Goal: Task Accomplishment & Management: Use online tool/utility

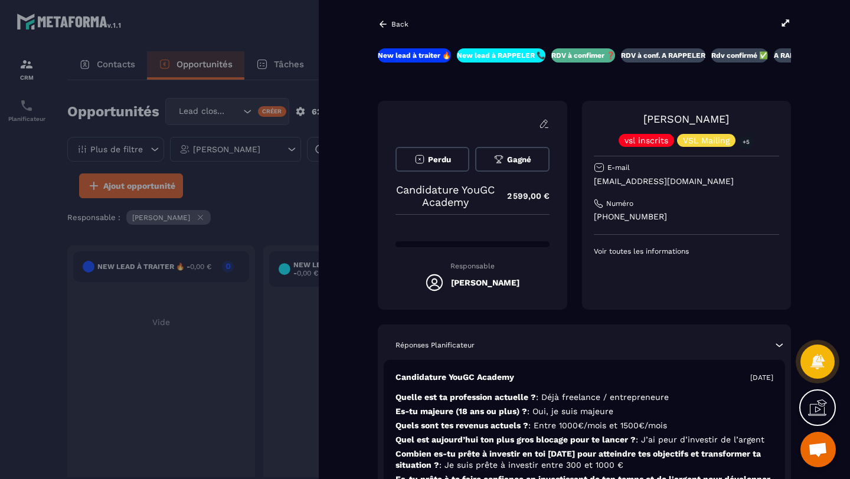
scroll to position [83, 0]
click at [385, 29] on icon at bounding box center [383, 24] width 11 height 11
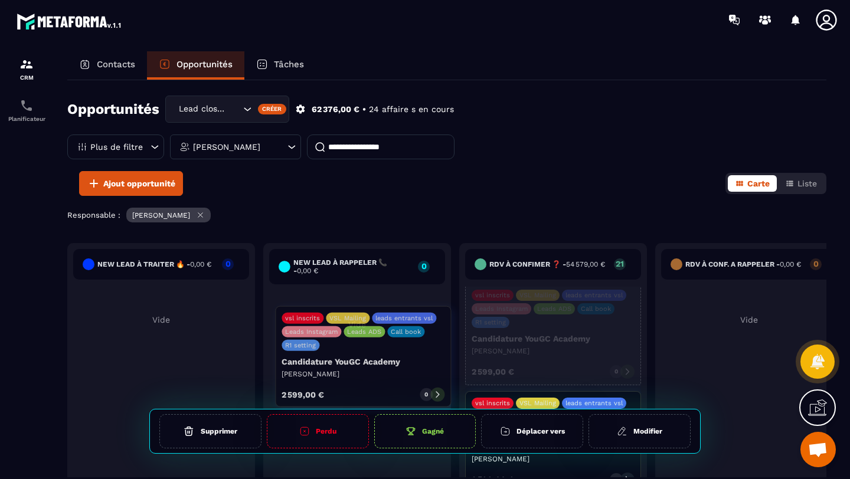
scroll to position [450, 0]
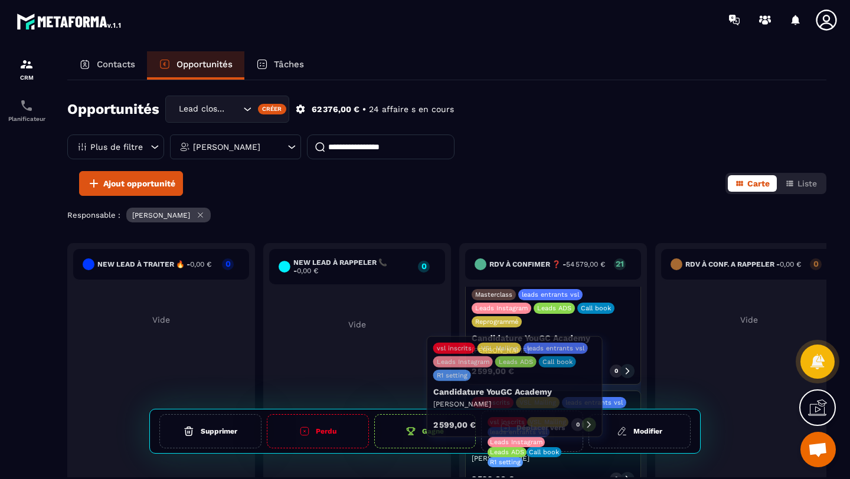
drag, startPoint x: 585, startPoint y: 359, endPoint x: 546, endPoint y: 432, distance: 82.9
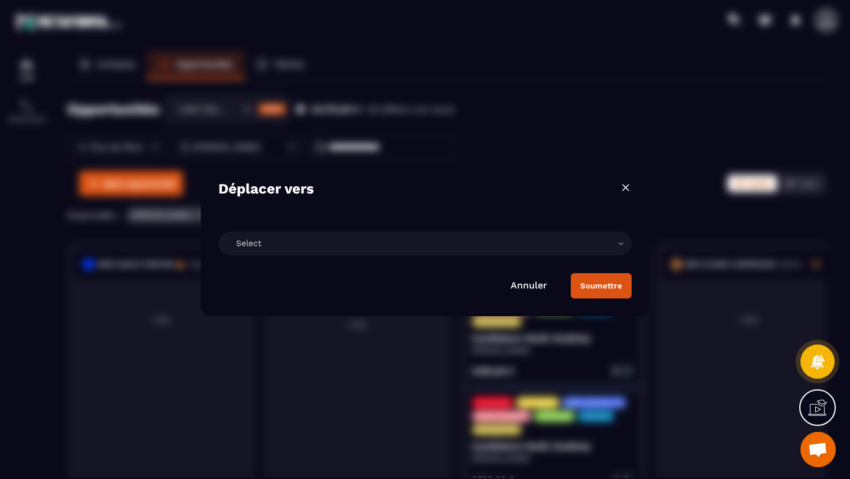
click at [267, 234] on div "Select" at bounding box center [424, 244] width 413 height 24
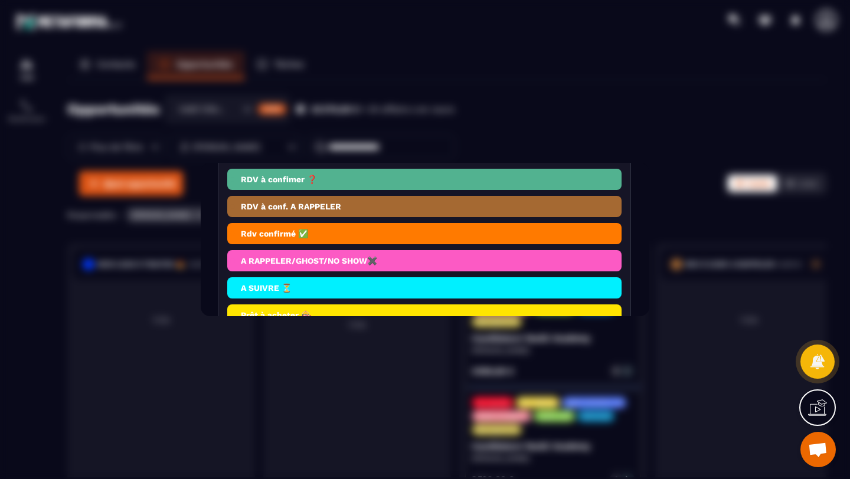
scroll to position [155, 0]
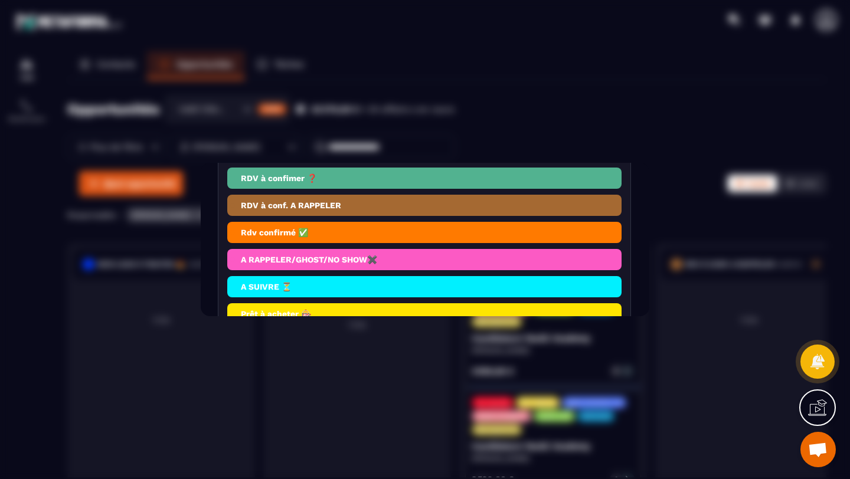
click at [356, 266] on li "A RAPPELER/GHOST/NO SHOW✖️" at bounding box center [424, 259] width 394 height 21
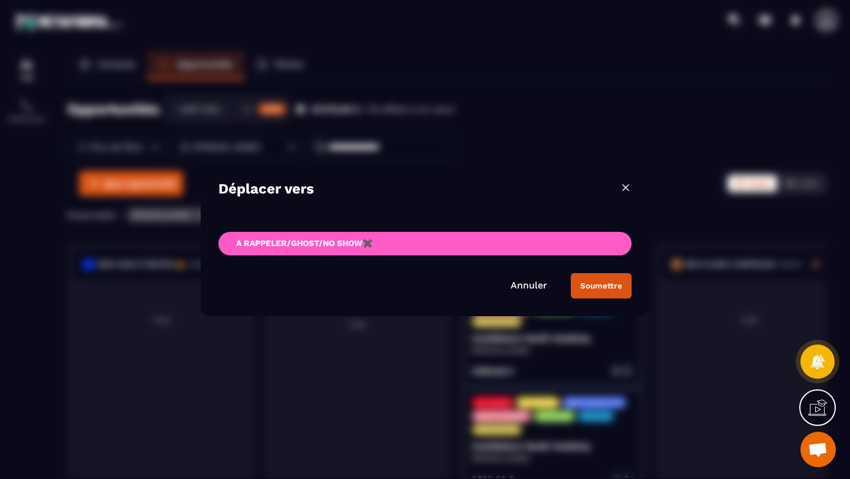
scroll to position [0, 0]
click at [583, 290] on div "Soumettre" at bounding box center [601, 286] width 42 height 9
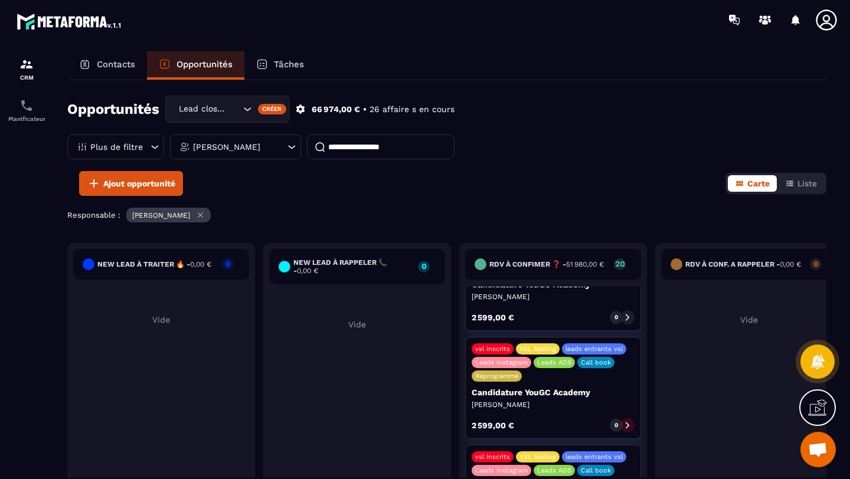
scroll to position [711, 0]
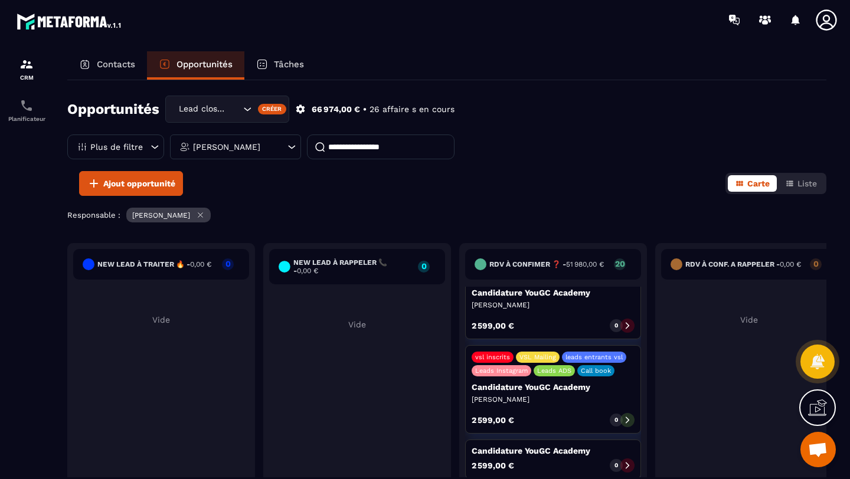
click at [554, 390] on div "vsl inscrits VSL Mailing leads entrants vsl Leads Instagram Leads ADS Call book…" at bounding box center [553, 389] width 176 height 89
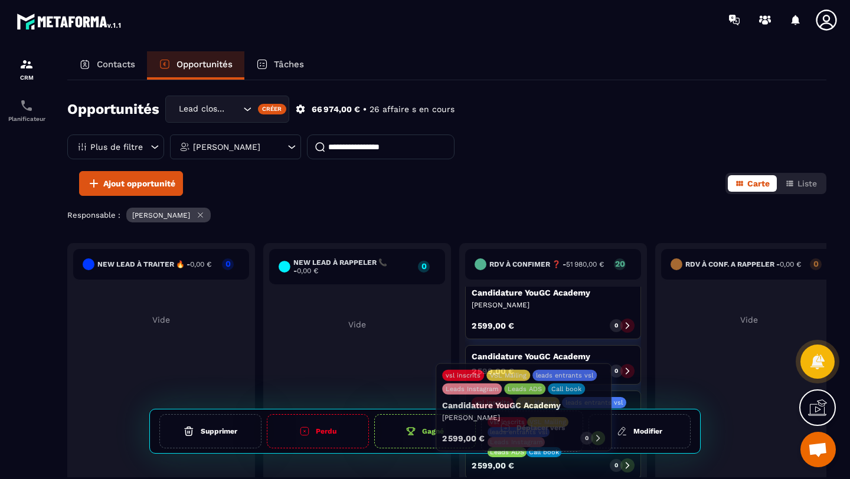
drag, startPoint x: 593, startPoint y: 393, endPoint x: 563, endPoint y: 431, distance: 47.9
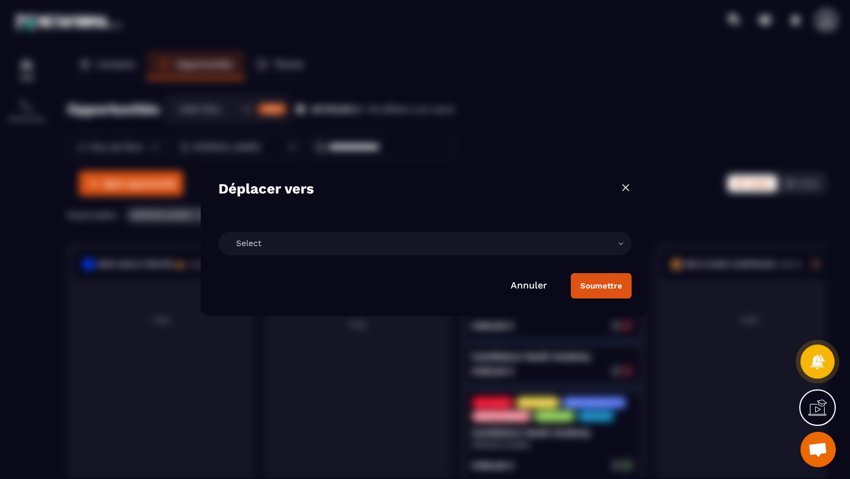
click at [361, 237] on div "Select" at bounding box center [424, 244] width 413 height 24
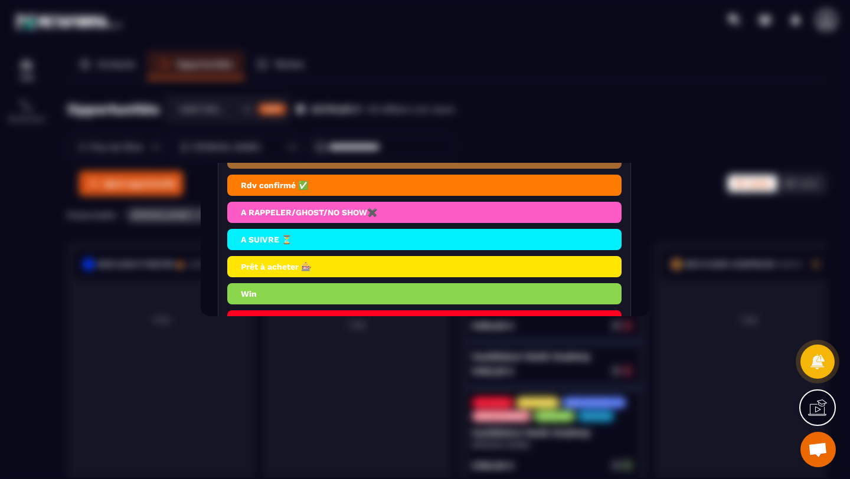
scroll to position [202, 0]
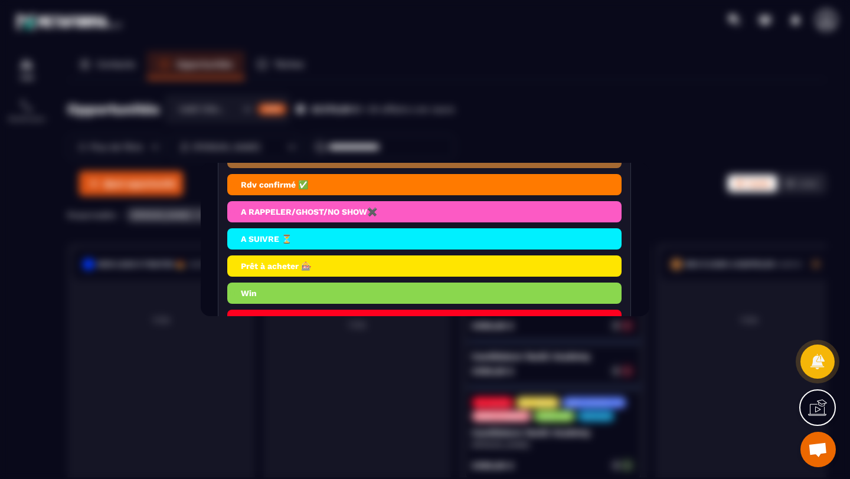
click at [310, 220] on li "A RAPPELER/GHOST/NO SHOW✖️" at bounding box center [424, 211] width 394 height 21
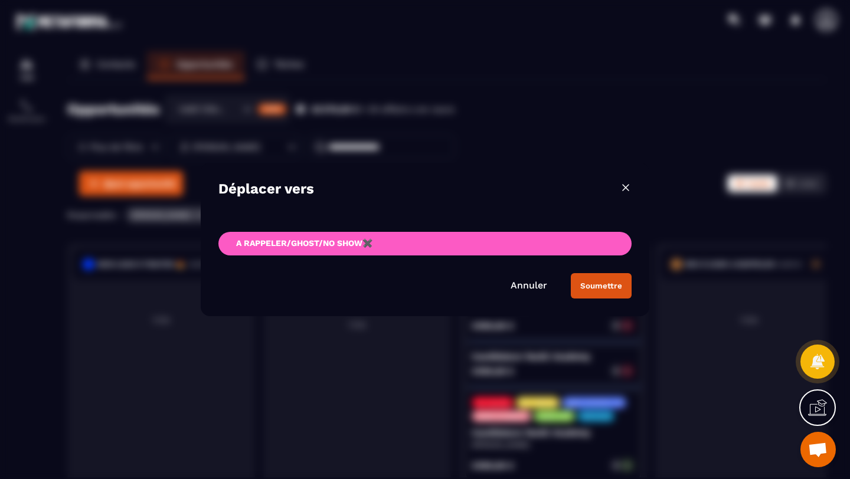
click at [591, 292] on button "Soumettre" at bounding box center [601, 285] width 61 height 25
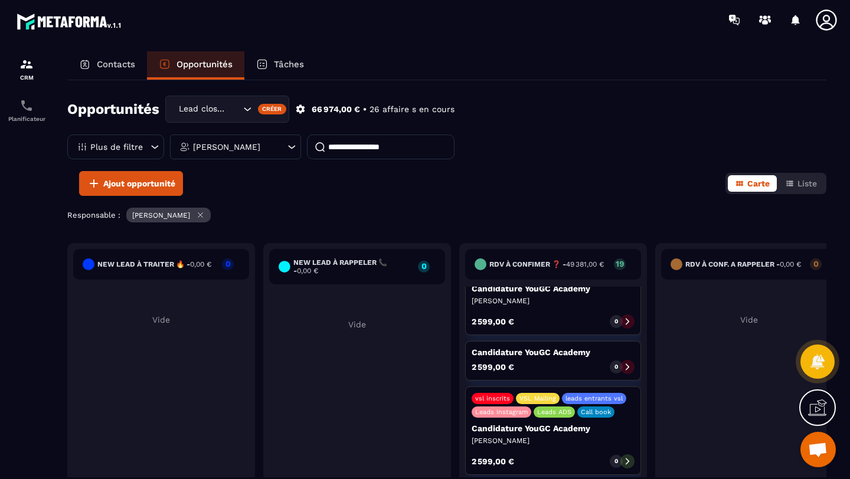
scroll to position [724, 0]
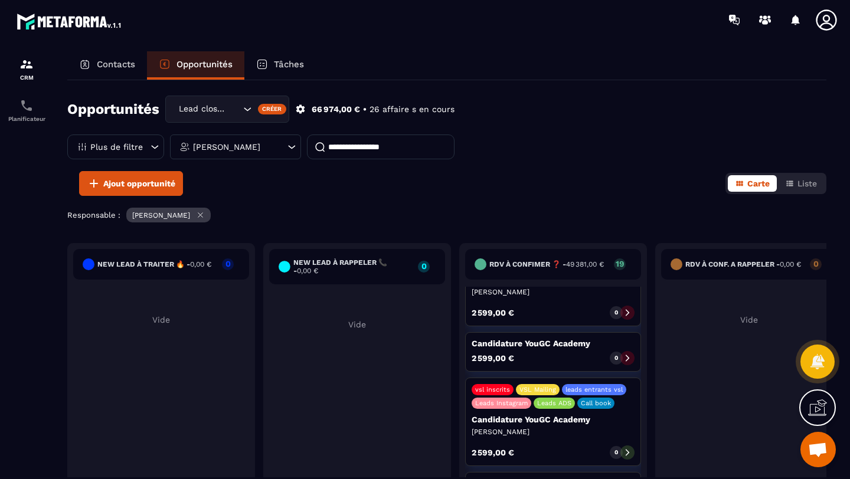
click at [628, 450] on icon at bounding box center [628, 453] width 4 height 6
